Goal: Check status: Check status

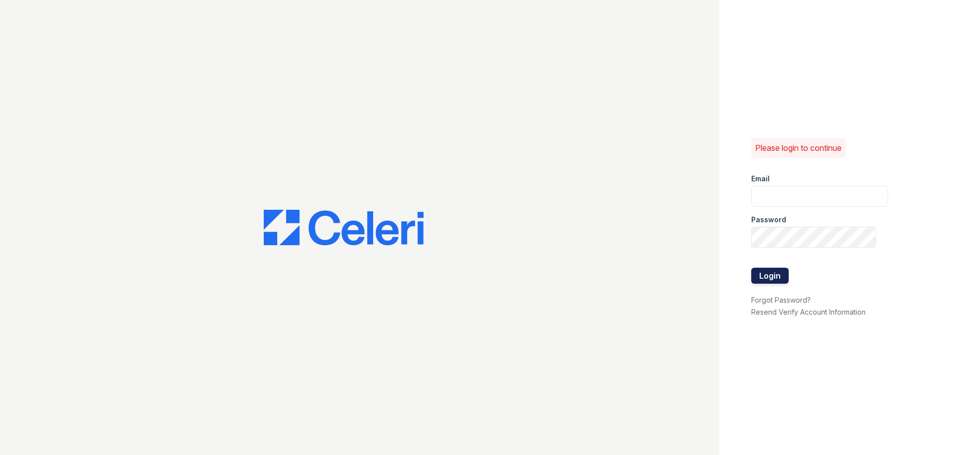
type input "enewton@samapartments.com"
click at [767, 274] on button "Login" at bounding box center [769, 276] width 37 height 16
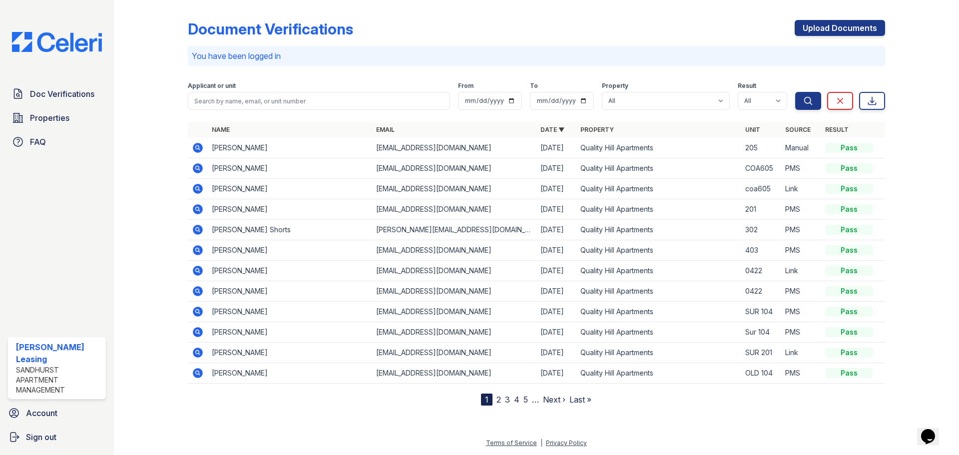
drag, startPoint x: 575, startPoint y: 3, endPoint x: 530, endPoint y: 6, distance: 45.0
click at [530, 6] on div "Document Verifications Upload Documents You have been logged in Filter Applican…" at bounding box center [536, 205] width 697 height 402
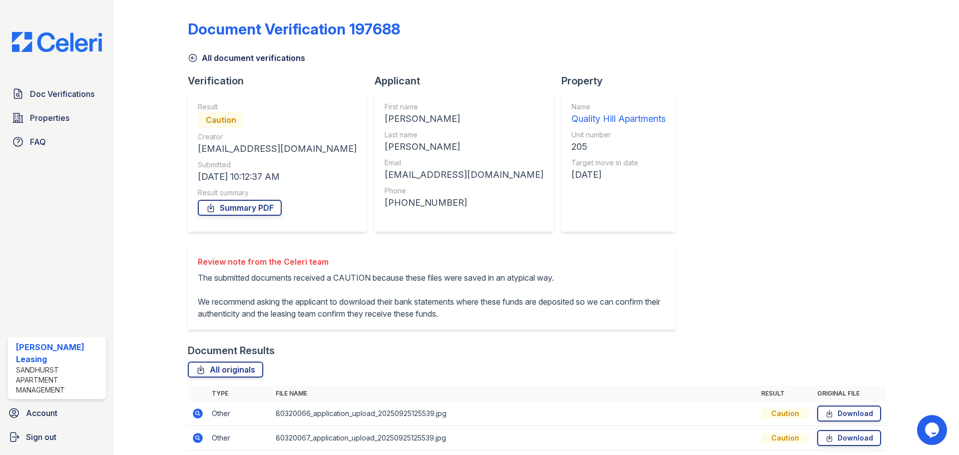
scroll to position [39, 0]
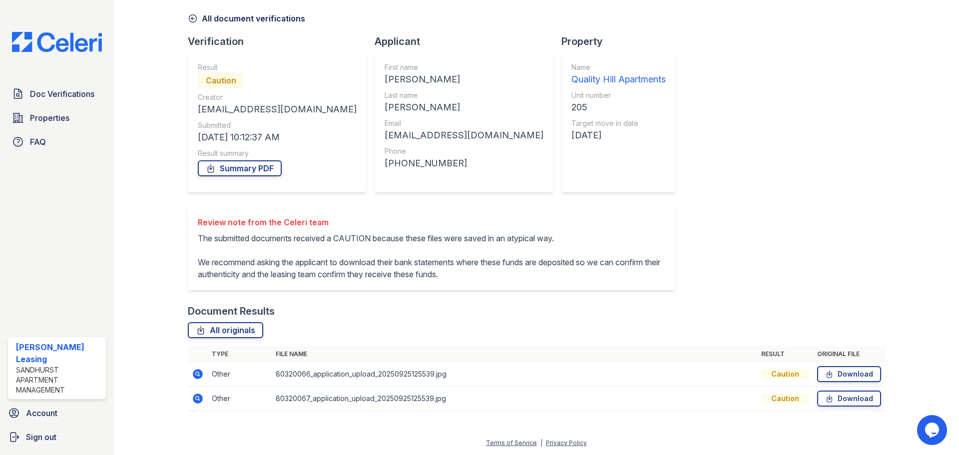
click at [194, 376] on icon at bounding box center [198, 374] width 10 height 10
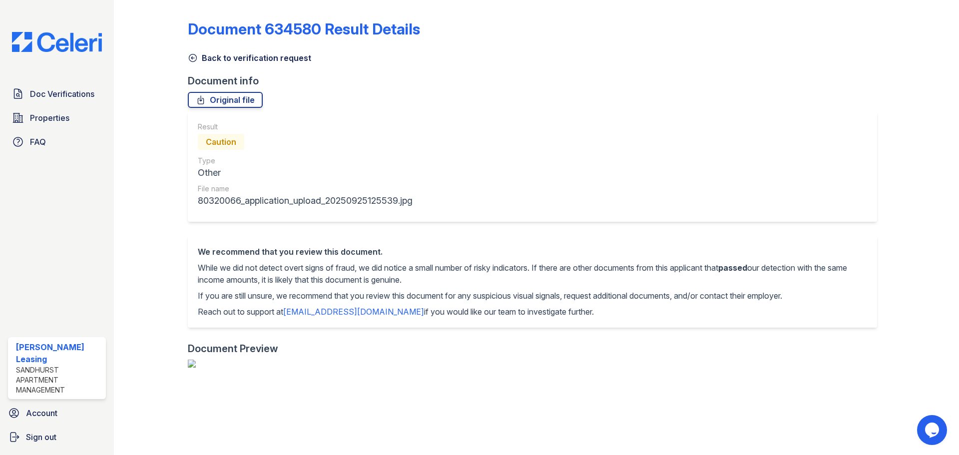
click at [196, 65] on div "Document 634580 Result Details Back to verification request Document info Origi…" at bounding box center [536, 409] width 697 height 811
click at [196, 58] on icon at bounding box center [192, 57] width 7 height 7
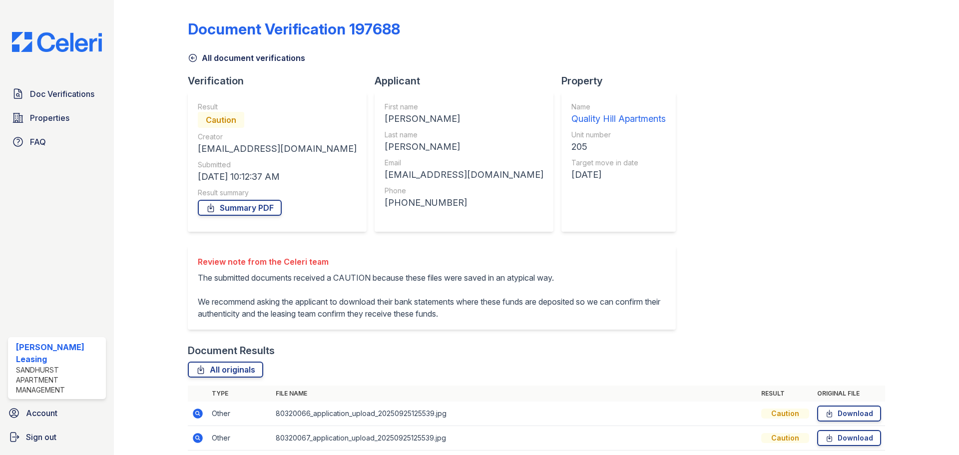
scroll to position [39, 0]
